Goal: Task Accomplishment & Management: Manage account settings

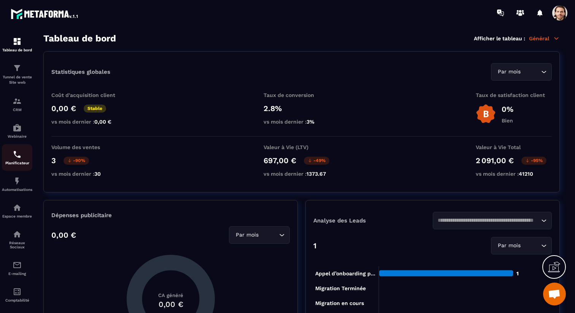
click at [14, 154] on img at bounding box center [17, 154] width 9 height 9
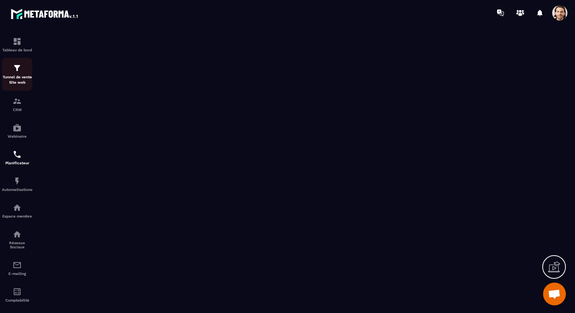
click at [14, 75] on p "Tunnel de vente Site web" at bounding box center [17, 80] width 30 height 11
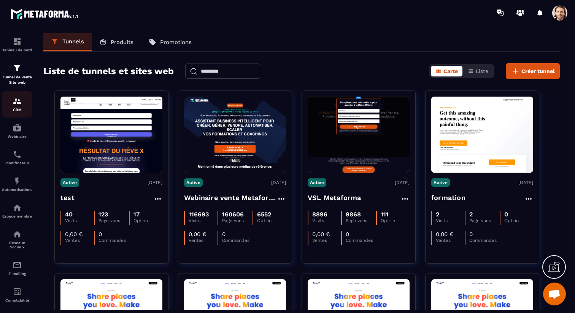
click at [12, 111] on p "CRM" at bounding box center [17, 110] width 30 height 4
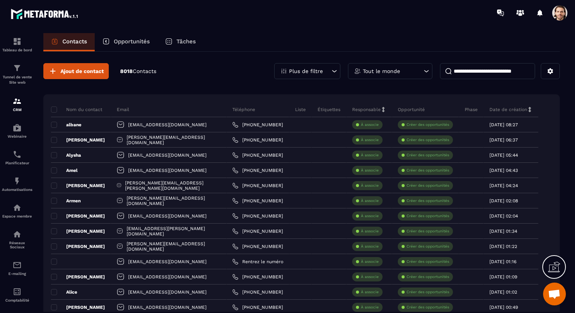
click at [493, 72] on input at bounding box center [487, 71] width 95 height 16
paste input "**********"
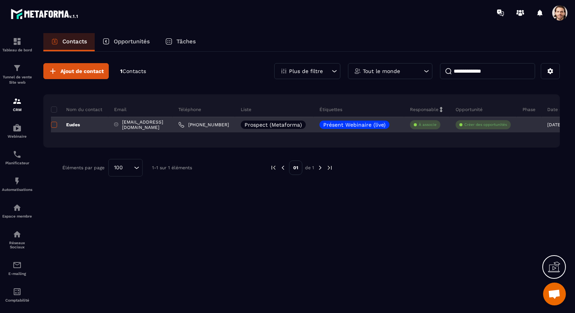
type input "**********"
click at [56, 124] on span at bounding box center [54, 125] width 6 height 6
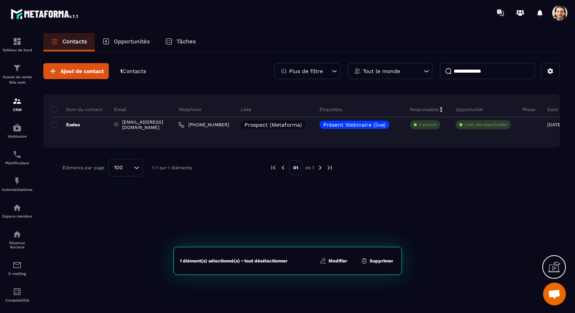
click at [342, 260] on button "Modifier" at bounding box center [334, 261] width 32 height 8
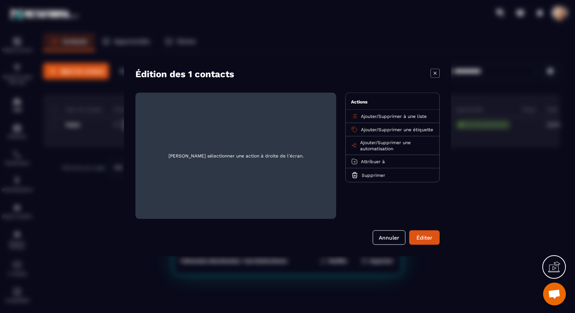
click at [387, 147] on span "Supprimer une automatisation" at bounding box center [385, 145] width 51 height 11
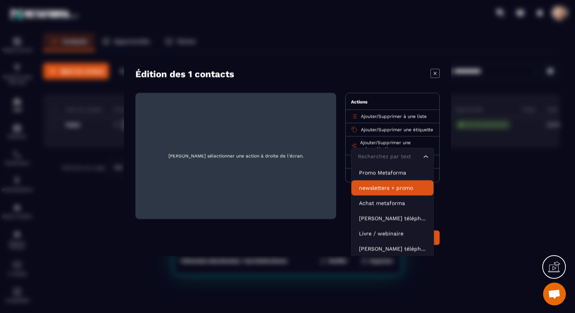
click at [387, 191] on p "newsletters + promo" at bounding box center [392, 188] width 67 height 8
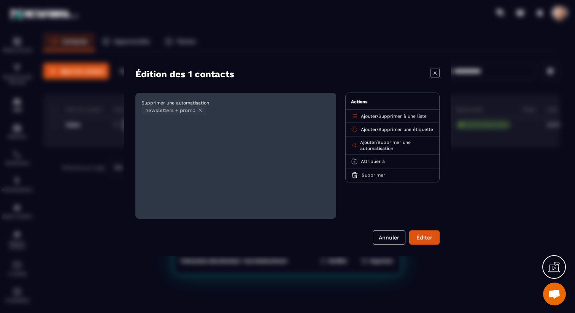
click at [403, 148] on span "Supprimer une automatisation" at bounding box center [385, 145] width 51 height 11
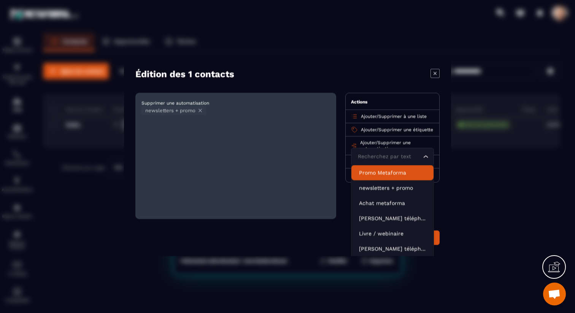
click at [396, 176] on p "Promo Metaforma" at bounding box center [392, 173] width 67 height 8
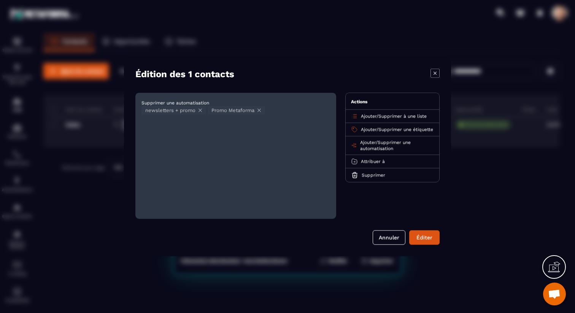
click at [419, 239] on button "Éditer" at bounding box center [425, 237] width 30 height 14
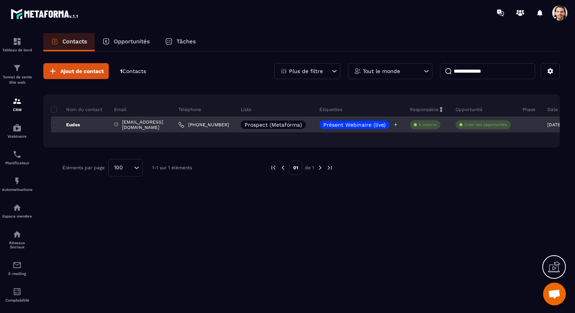
click at [395, 124] on icon at bounding box center [396, 124] width 3 height 3
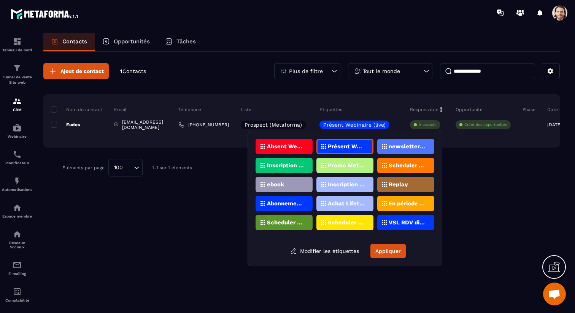
click at [352, 205] on p "Achat Lifetime" at bounding box center [346, 203] width 37 height 5
click at [391, 251] on button "Appliquer" at bounding box center [388, 251] width 35 height 14
